Goal: Task Accomplishment & Management: Use online tool/utility

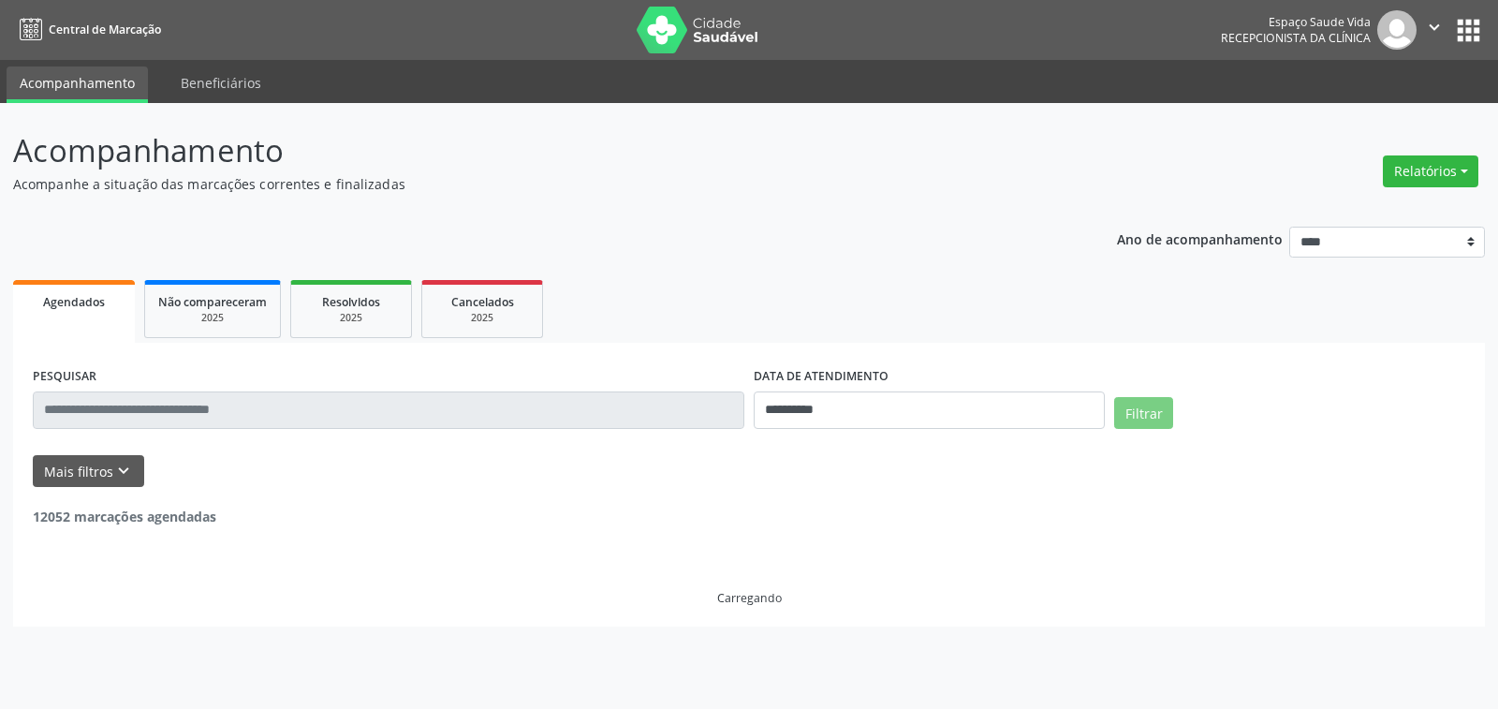
select select "*"
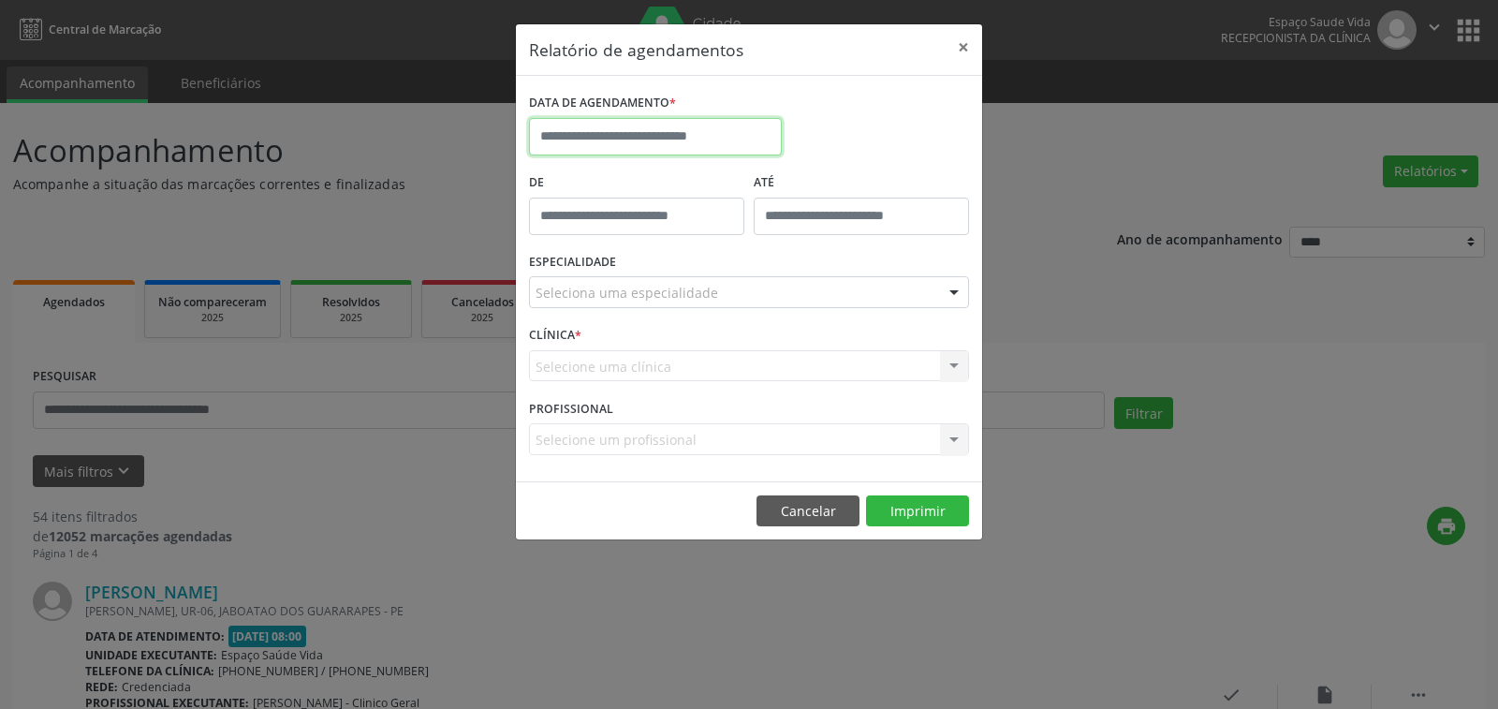
click at [600, 128] on input "text" at bounding box center [655, 136] width 253 height 37
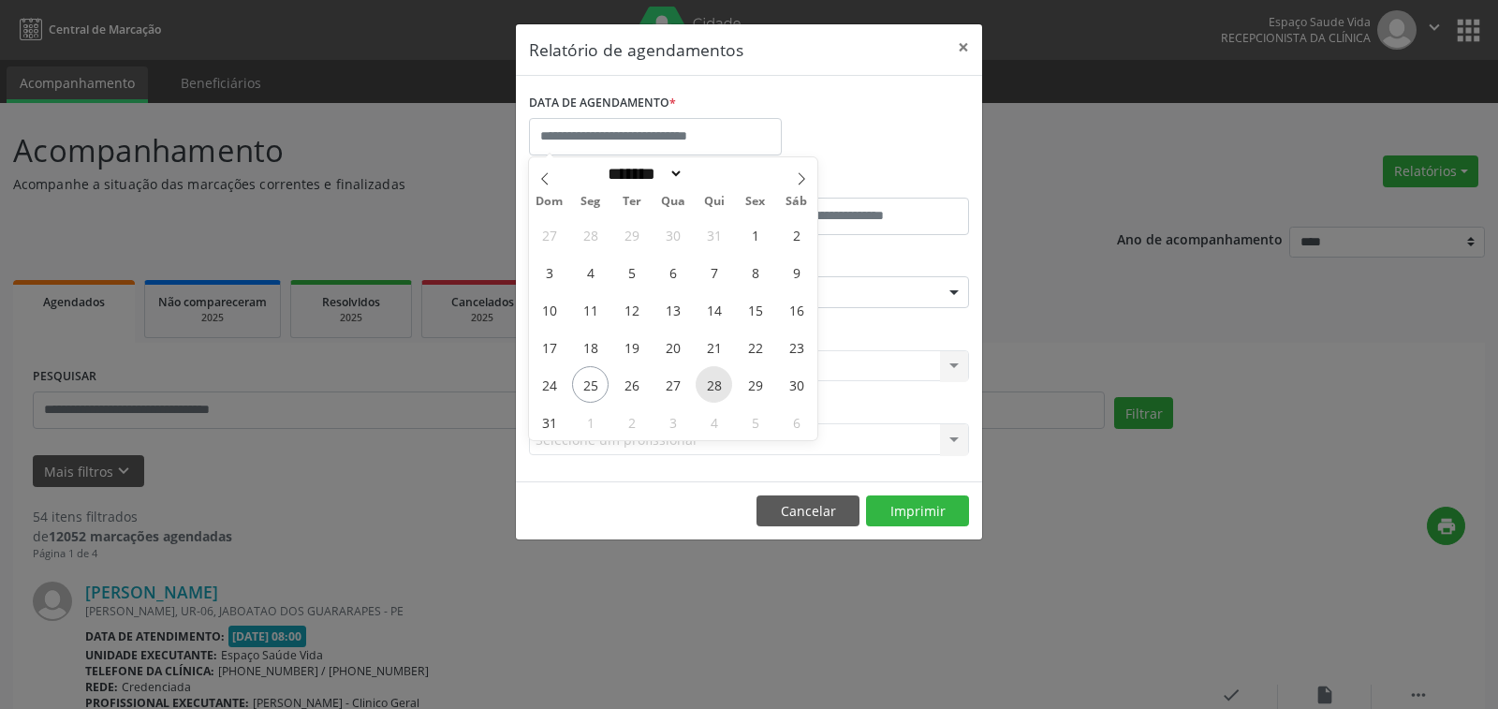
click at [708, 383] on span "28" at bounding box center [714, 384] width 37 height 37
type input "**********"
click at [708, 383] on span "28" at bounding box center [714, 384] width 37 height 37
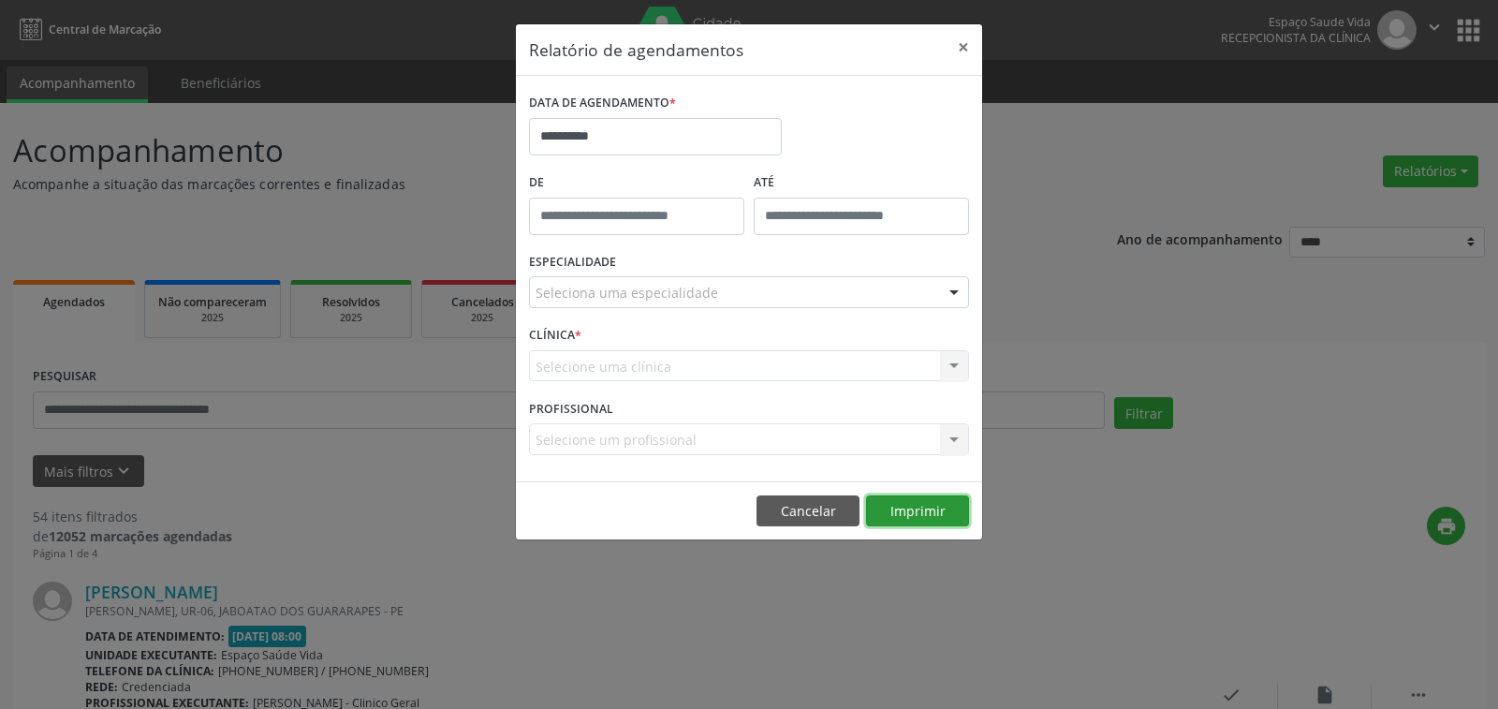
click at [911, 507] on button "Imprimir" at bounding box center [917, 511] width 103 height 32
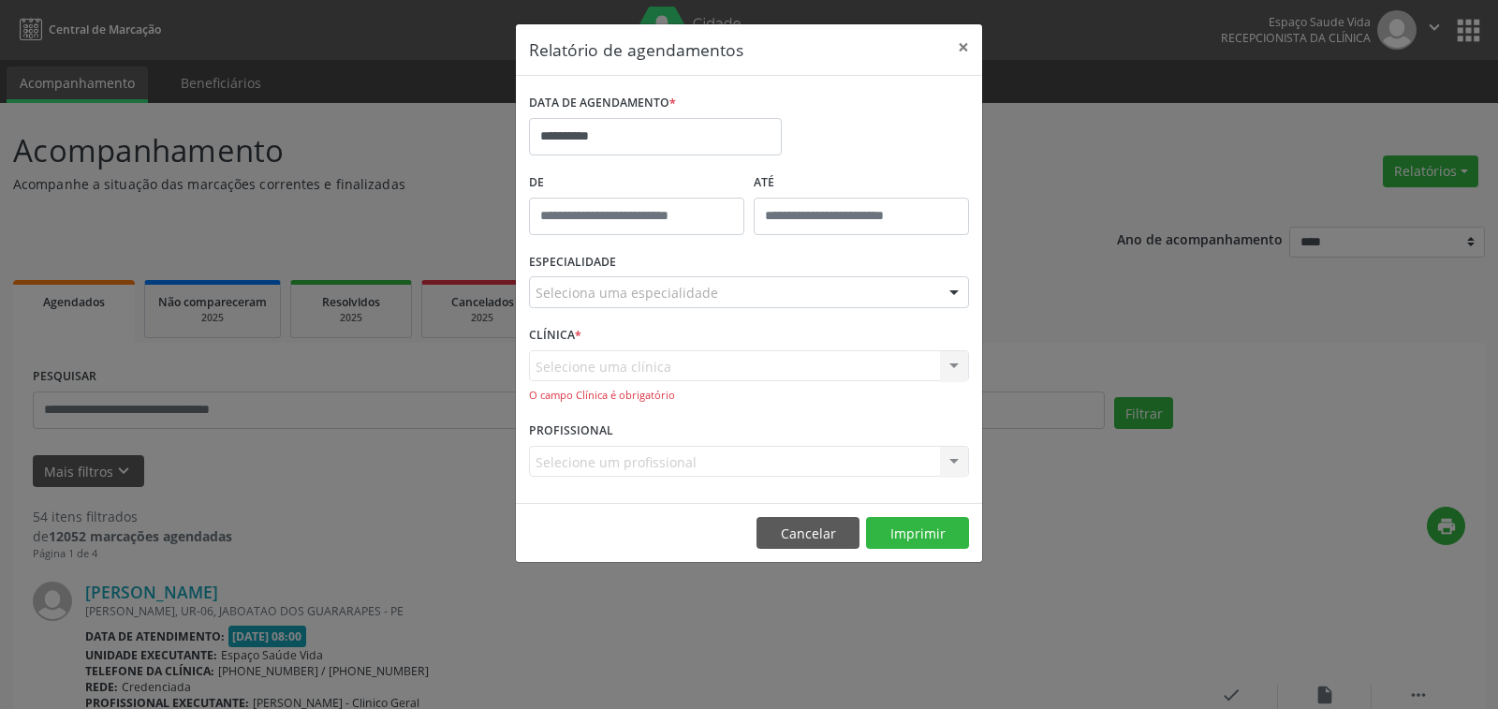
click at [638, 280] on div "Seleciona uma especialidade" at bounding box center [749, 292] width 440 height 32
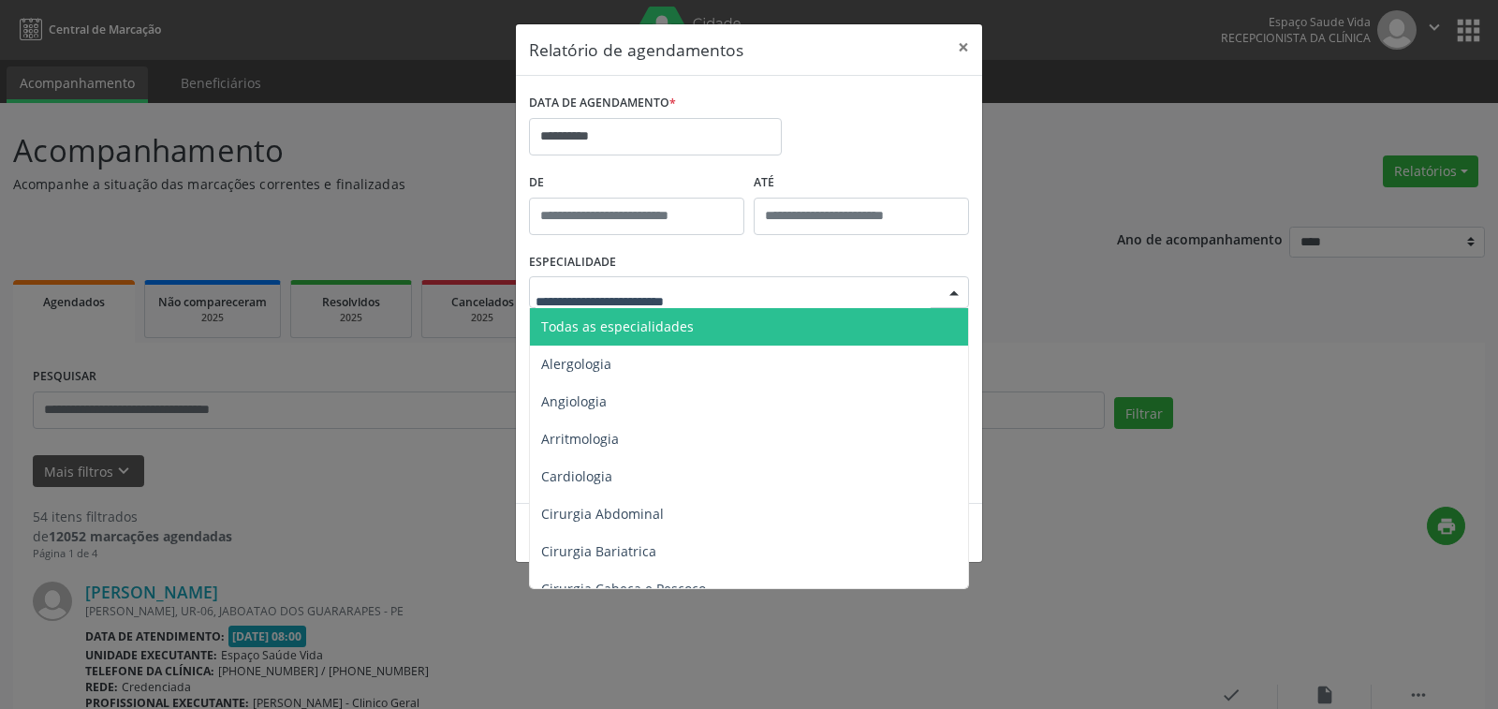
drag, startPoint x: 638, startPoint y: 325, endPoint x: 672, endPoint y: 345, distance: 39.5
click at [638, 326] on span "Todas as especialidades" at bounding box center [617, 326] width 153 height 18
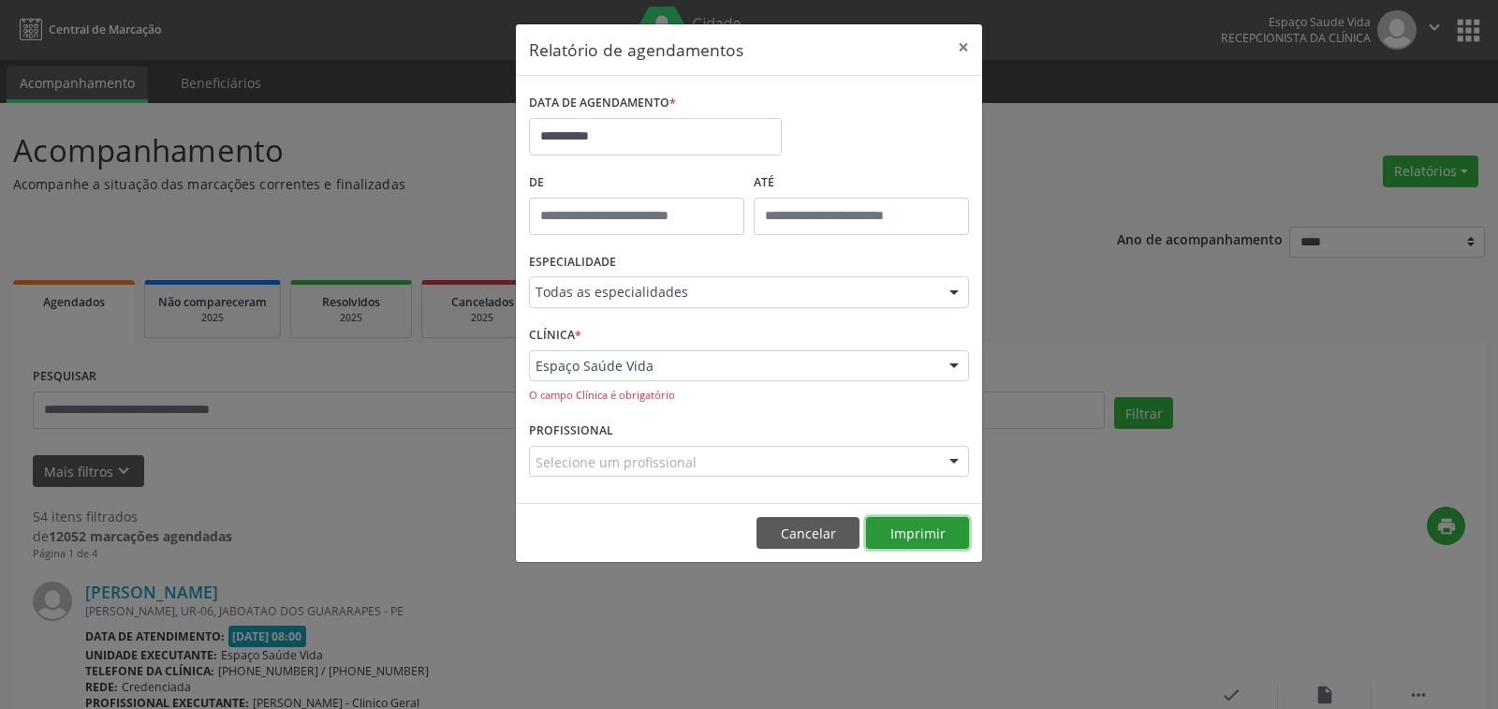
click at [922, 533] on button "Imprimir" at bounding box center [917, 533] width 103 height 32
